Goal: Entertainment & Leisure: Consume media (video, audio)

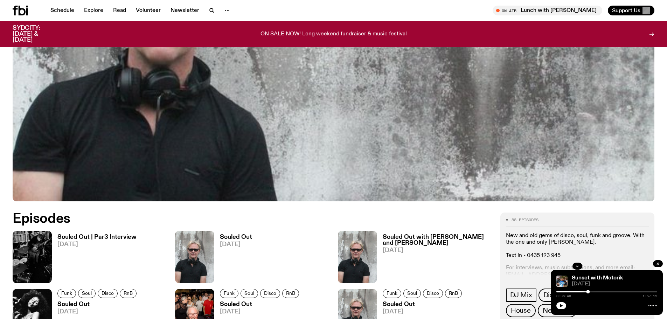
scroll to position [278, 0]
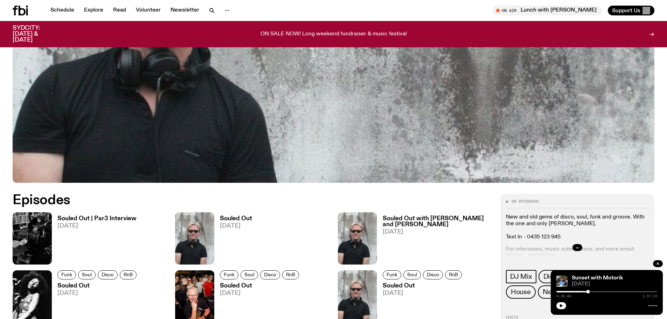
click at [108, 217] on h3 "Souled Out | Par3 Interview" at bounding box center [96, 219] width 79 height 6
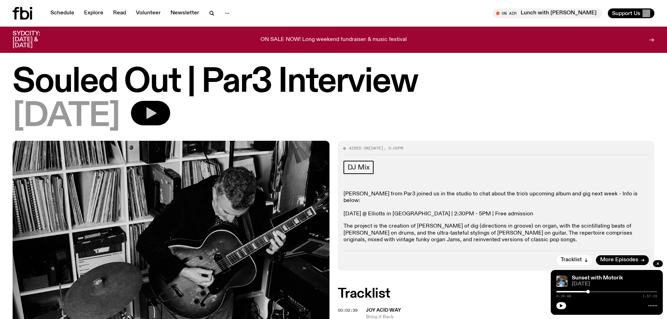
click at [157, 112] on icon "button" at bounding box center [151, 114] width 10 height 12
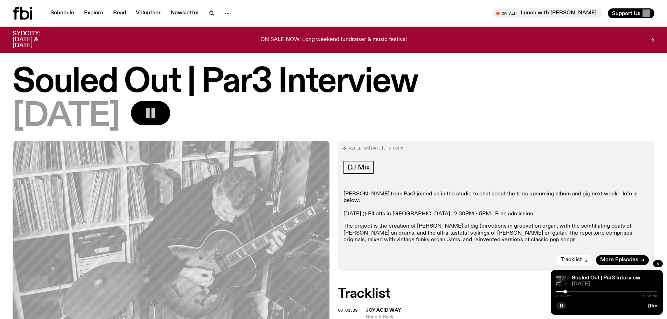
click at [164, 116] on button "button" at bounding box center [150, 113] width 39 height 25
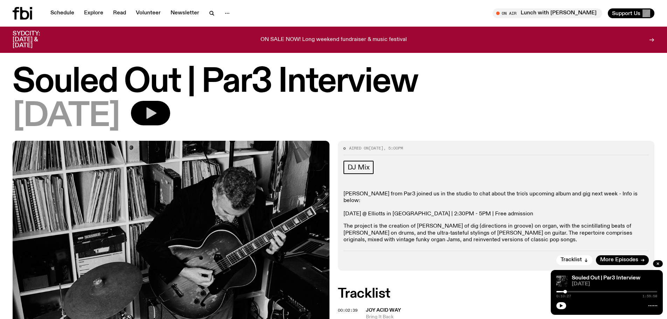
click at [157, 114] on icon "button" at bounding box center [151, 114] width 10 height 12
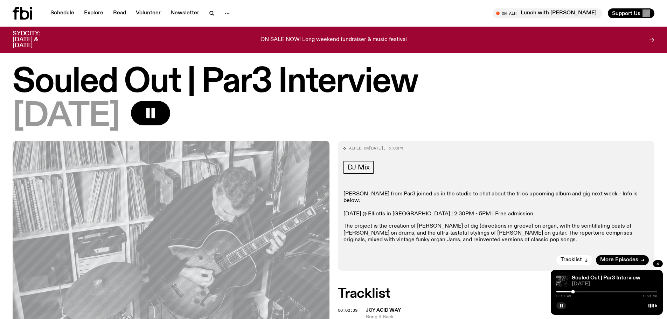
drag, startPoint x: 173, startPoint y: 110, endPoint x: 290, endPoint y: 138, distance: 120.4
click at [150, 110] on rect "button" at bounding box center [148, 113] width 4 height 11
